Goal: Task Accomplishment & Management: Manage account settings

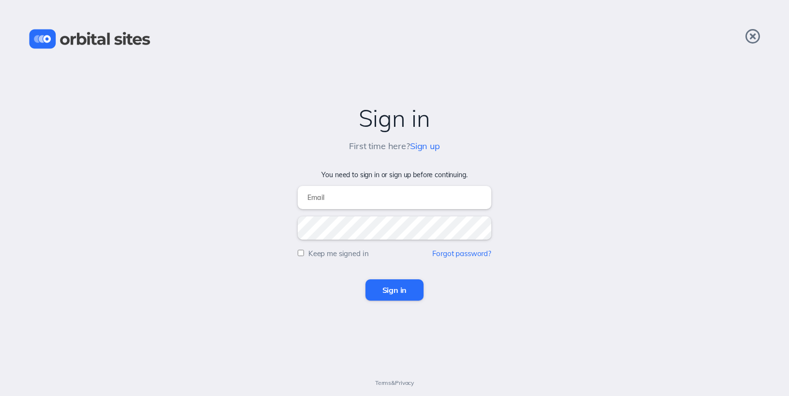
type input "[EMAIL_ADDRESS][DOMAIN_NAME]"
click at [392, 293] on input "Sign in" at bounding box center [394, 289] width 59 height 21
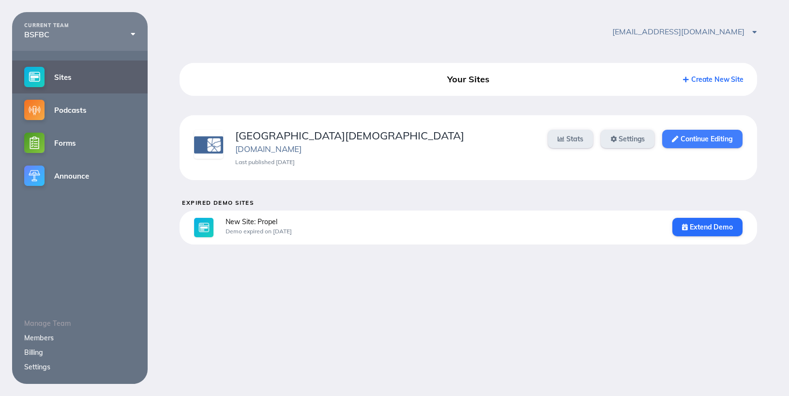
click at [731, 134] on link "Continue Editing" at bounding box center [702, 139] width 80 height 18
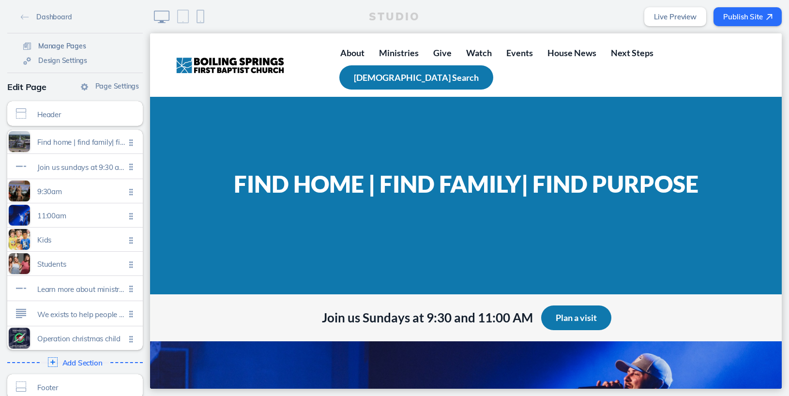
click at [68, 47] on span "Manage Pages" at bounding box center [62, 46] width 48 height 9
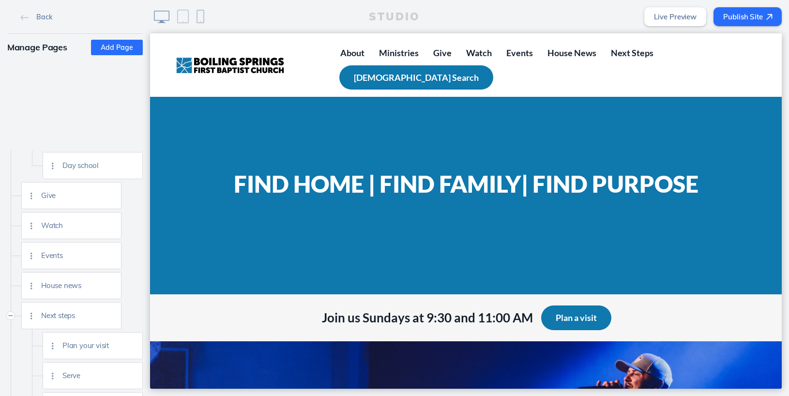
scroll to position [482, 0]
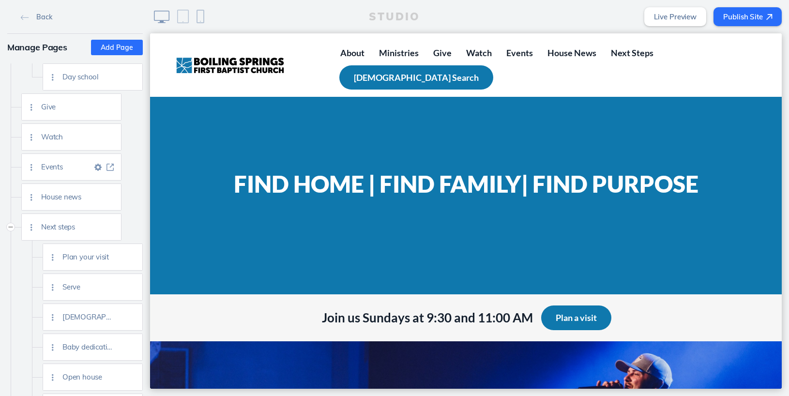
click at [114, 168] on link at bounding box center [110, 167] width 12 height 7
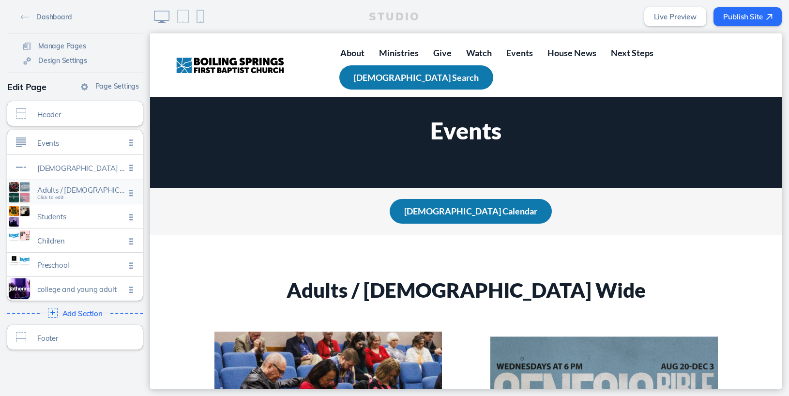
click at [48, 198] on span "Click to edit" at bounding box center [50, 198] width 27 height 6
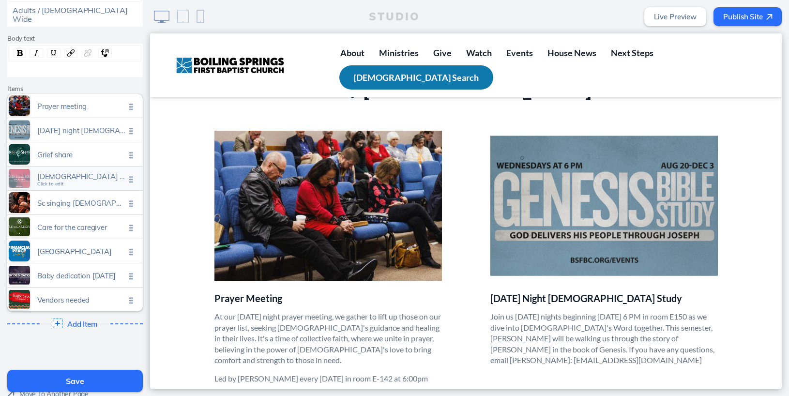
scroll to position [155, 0]
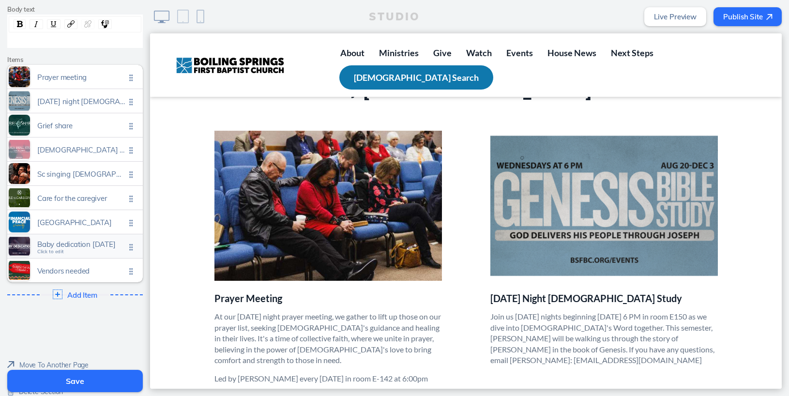
click at [60, 249] on span "Click to edit" at bounding box center [50, 252] width 27 height 6
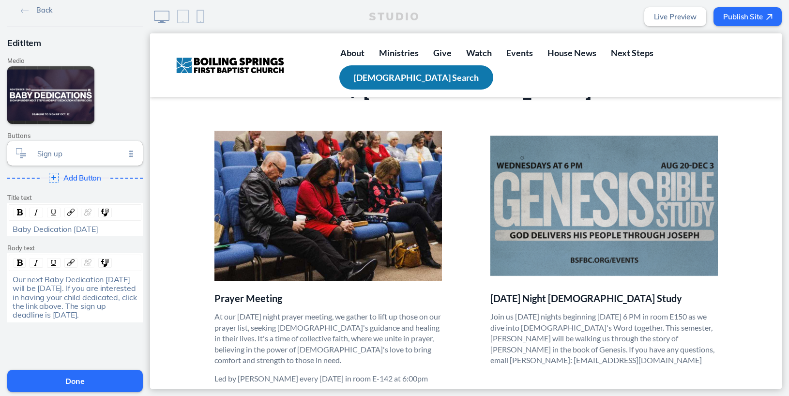
scroll to position [56, 0]
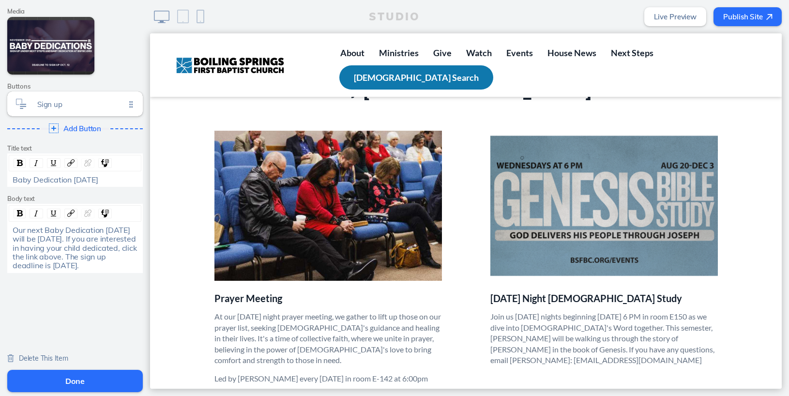
click at [52, 358] on span "Delete This Item" at bounding box center [43, 358] width 49 height 9
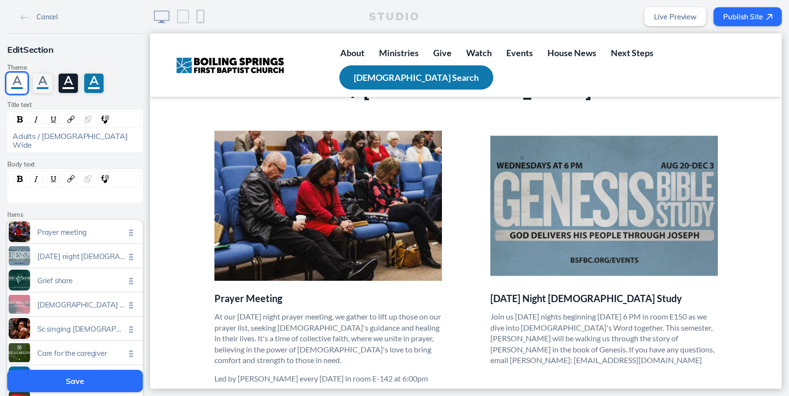
click at [90, 383] on button "Save" at bounding box center [75, 381] width 136 height 22
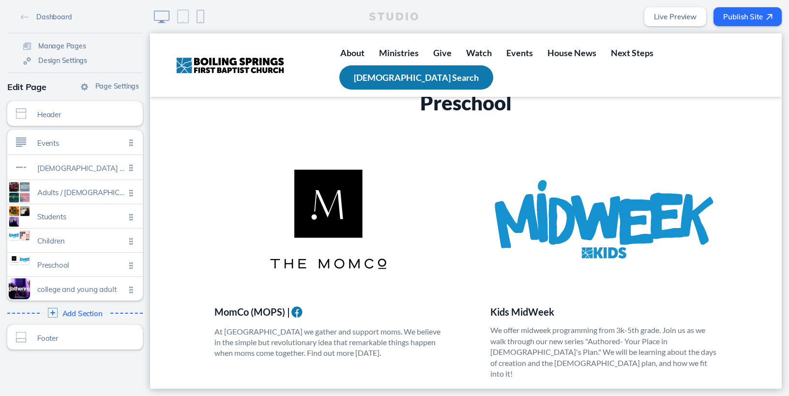
scroll to position [2347, 0]
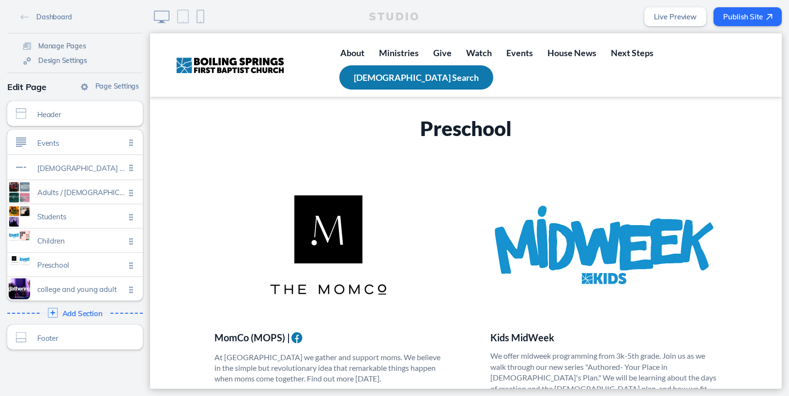
click at [729, 17] on button "Publish Site" at bounding box center [748, 16] width 68 height 19
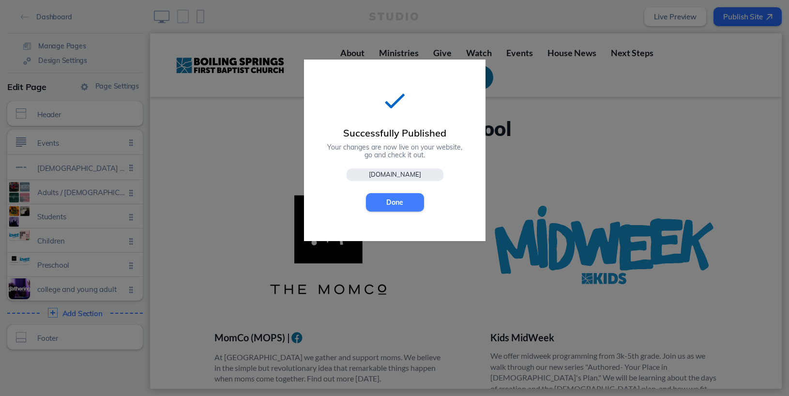
click at [399, 206] on button "Done" at bounding box center [395, 202] width 58 height 18
